Goal: Complete application form

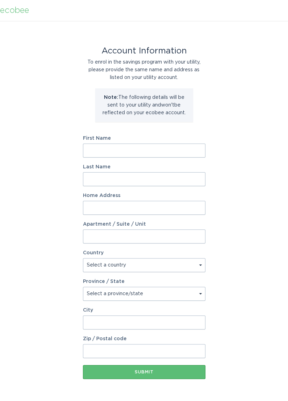
click at [183, 149] on input "First Name" at bounding box center [144, 151] width 122 height 14
type input "[PERSON_NAME]"
type input "[STREET_ADDRESS]"
type input "Unit 102"
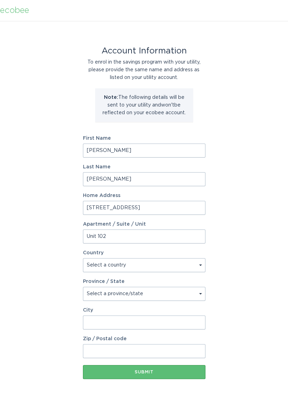
select select "US"
type input "[GEOGRAPHIC_DATA]"
type input "53212"
select select "WI"
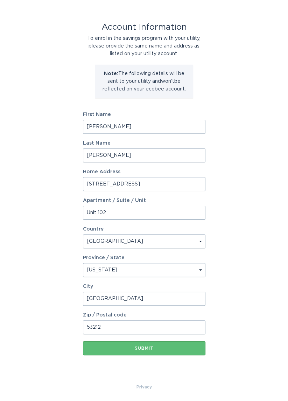
scroll to position [24, 0]
click at [183, 124] on input "[PERSON_NAME]" at bounding box center [144, 127] width 122 height 14
type input "M"
type input "[PERSON_NAME]"
click at [146, 156] on input "[PERSON_NAME]" at bounding box center [144, 156] width 122 height 14
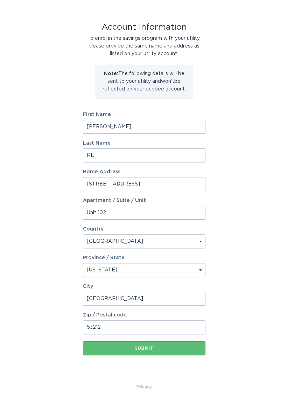
type input "R"
type input "Ivy"
click at [139, 128] on input "[PERSON_NAME]" at bounding box center [144, 127] width 122 height 14
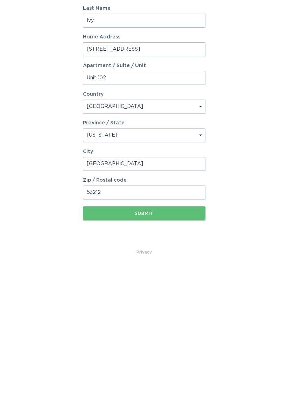
type input "[PERSON_NAME]"
click at [187, 348] on div "Submit" at bounding box center [143, 348] width 115 height 4
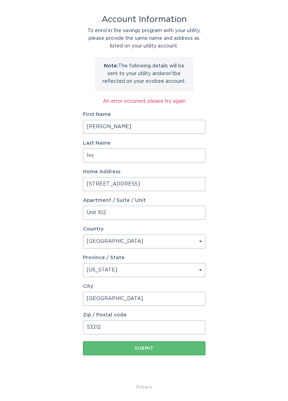
scroll to position [0, 0]
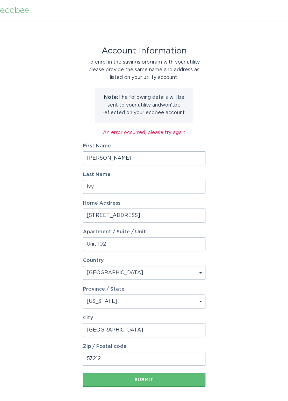
click at [13, 7] on div "ecobee" at bounding box center [14, 11] width 29 height 8
click at [178, 1] on header "ecobee" at bounding box center [144, 10] width 288 height 21
